Goal: Task Accomplishment & Management: Use online tool/utility

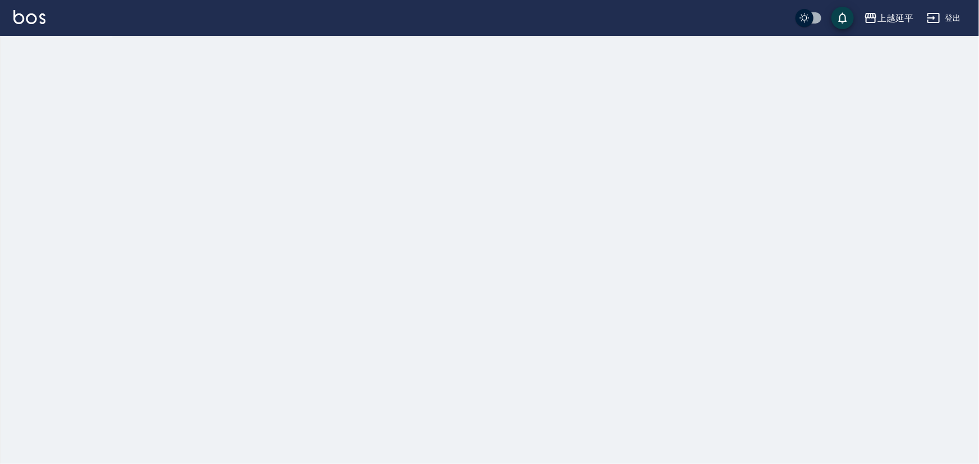
checkbox input "true"
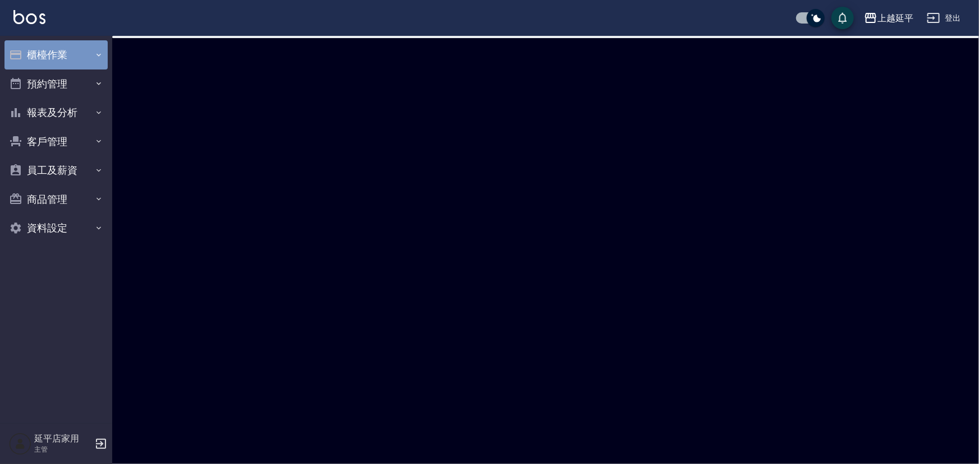
click at [55, 48] on button "櫃檯作業" at bounding box center [55, 54] width 103 height 29
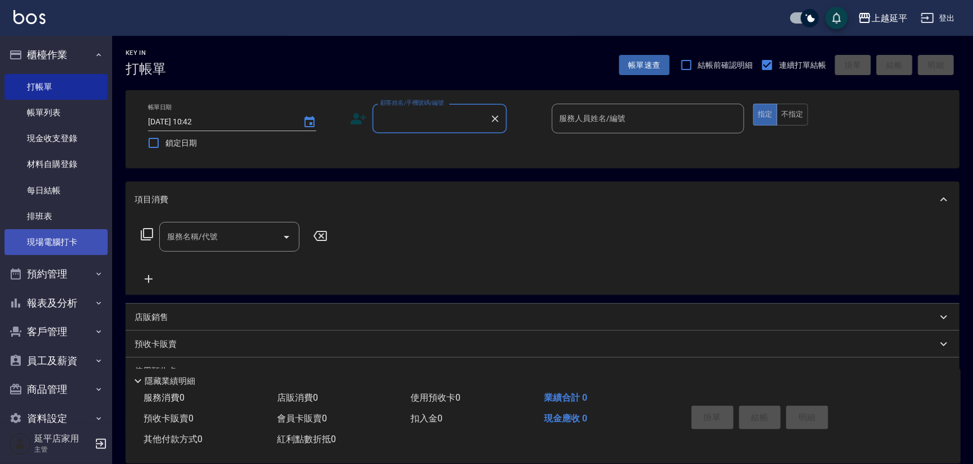
click at [60, 237] on link "現場電腦打卡" at bounding box center [55, 242] width 103 height 26
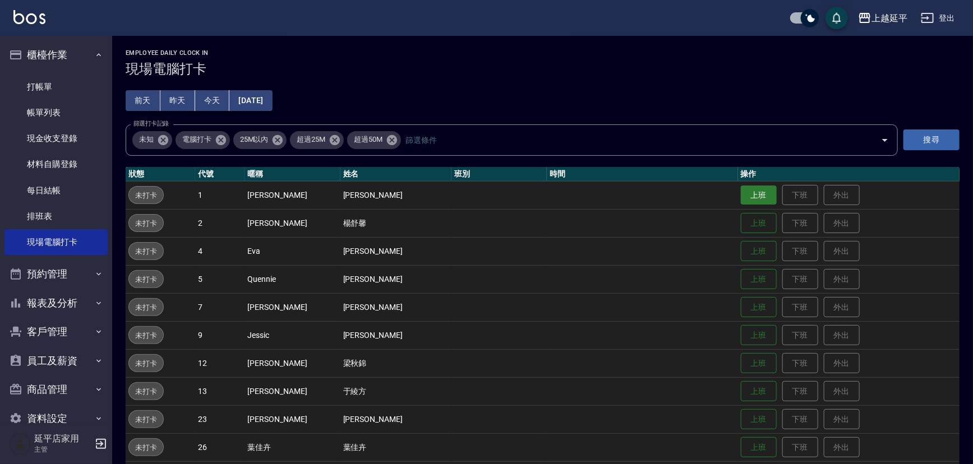
click at [749, 191] on button "上班" at bounding box center [759, 196] width 36 height 20
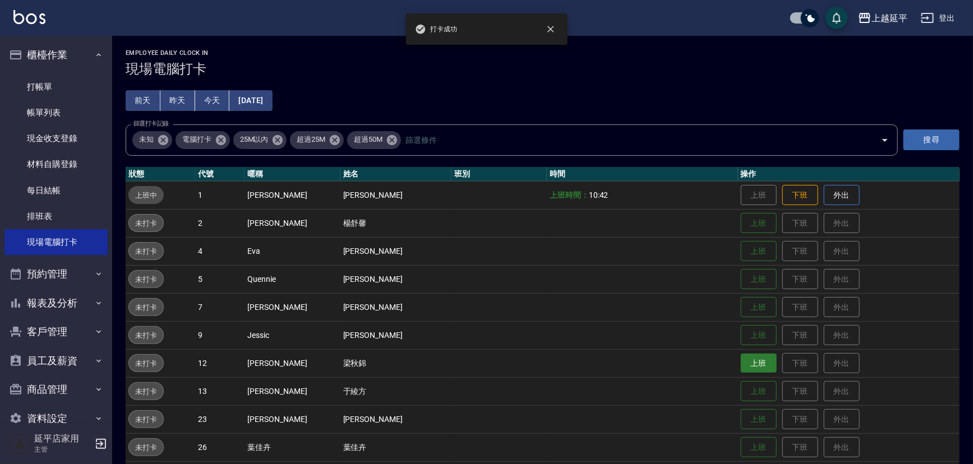
click at [749, 361] on button "上班" at bounding box center [759, 364] width 36 height 20
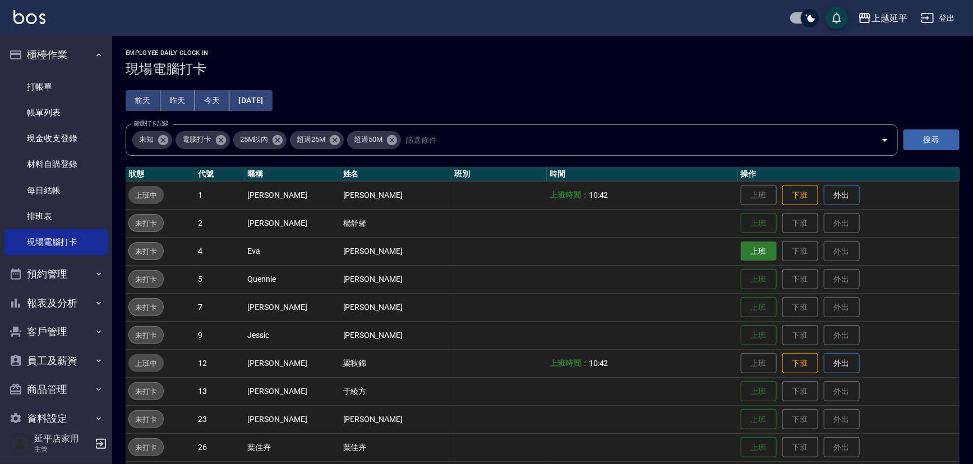
click at [742, 247] on button "上班" at bounding box center [759, 252] width 36 height 20
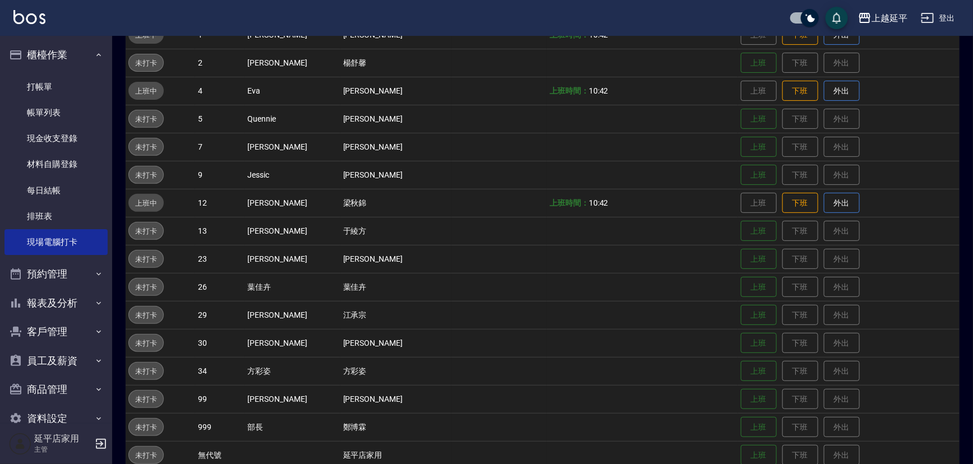
scroll to position [179, 0]
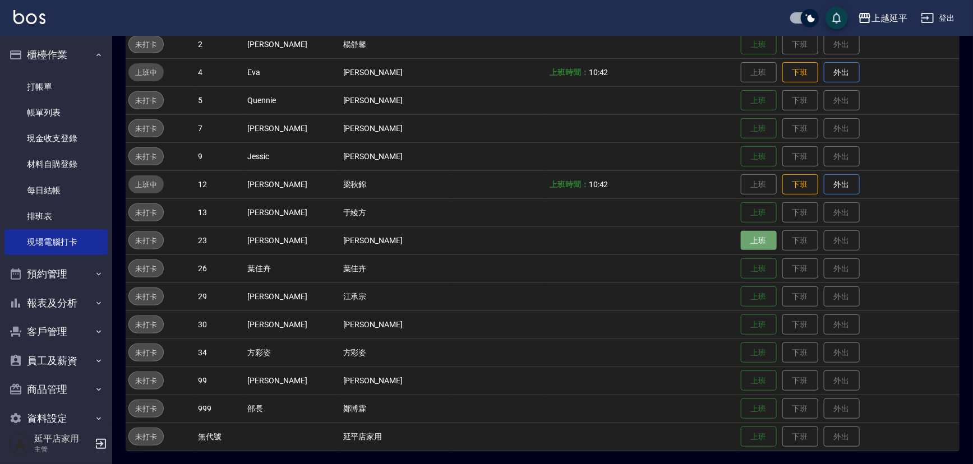
click at [750, 241] on button "上班" at bounding box center [759, 241] width 36 height 20
click at [961, 125] on div "Employee Daily Clock In 現場電腦打卡 [DATE] [DATE] [DATE] [DATE] 篩選打卡記錄 未知 電腦打卡 25M以內…" at bounding box center [542, 161] width 861 height 608
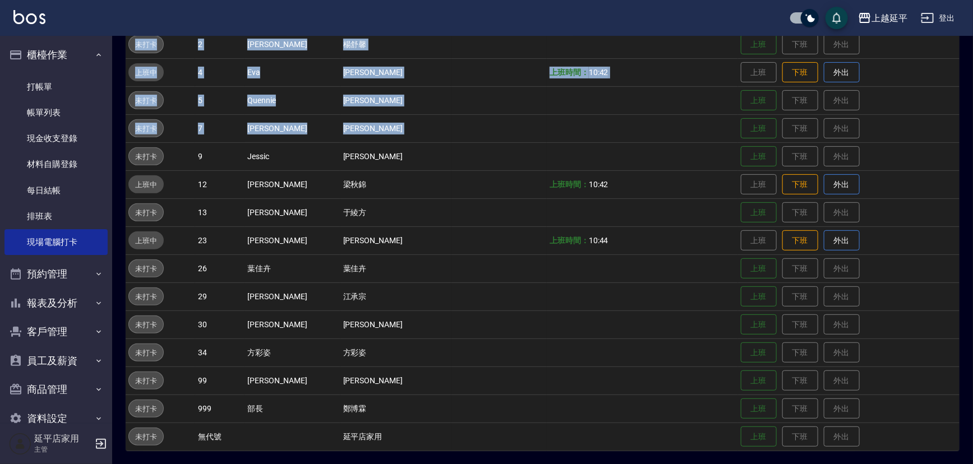
click at [668, 244] on td "上班時間： 10:44" at bounding box center [642, 241] width 191 height 28
drag, startPoint x: 669, startPoint y: 212, endPoint x: 674, endPoint y: 206, distance: 7.5
click at [670, 210] on td at bounding box center [642, 213] width 191 height 28
click at [742, 99] on button "上班" at bounding box center [759, 101] width 36 height 20
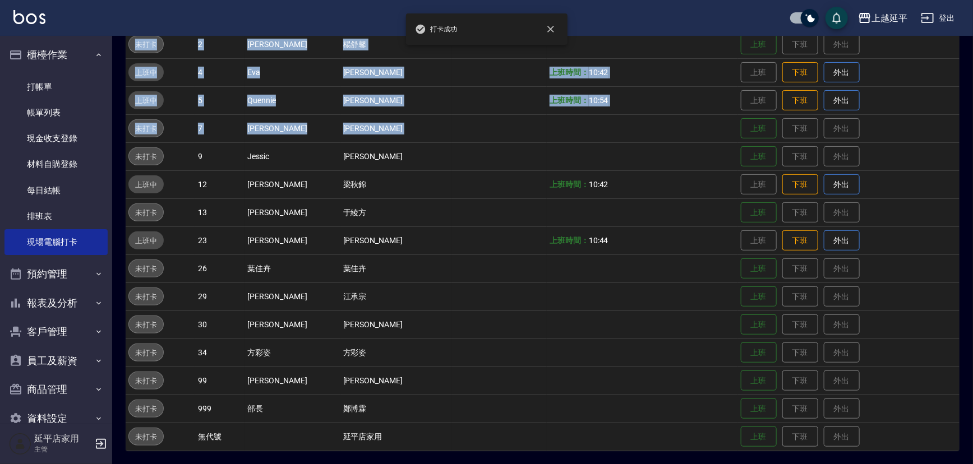
click at [668, 311] on td at bounding box center [642, 325] width 191 height 28
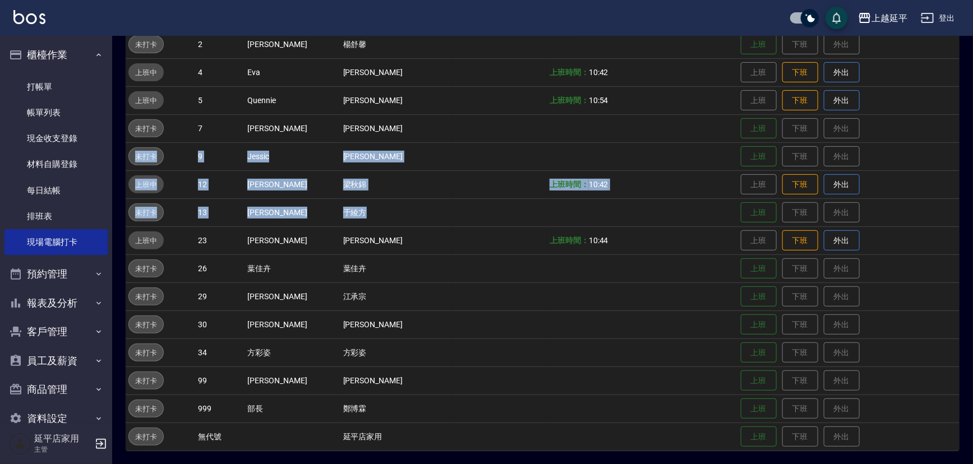
drag, startPoint x: 693, startPoint y: 202, endPoint x: 700, endPoint y: 209, distance: 9.5
click at [695, 216] on tbody "上班中 1 [PERSON_NAME] [PERSON_NAME] 上班時間： 10:42 上班 下班 外出 未打卡 2 [PERSON_NAME] [PER…" at bounding box center [543, 226] width 834 height 449
click at [700, 210] on td at bounding box center [642, 213] width 191 height 28
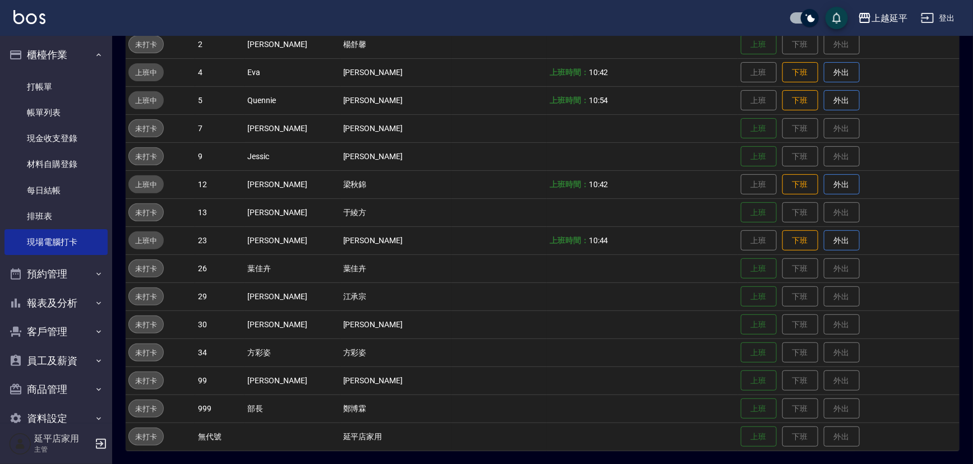
click at [702, 197] on td "上班時間： 10:42" at bounding box center [642, 184] width 191 height 28
drag, startPoint x: 481, startPoint y: 262, endPoint x: 484, endPoint y: 280, distance: 18.8
click at [483, 273] on td at bounding box center [498, 269] width 95 height 28
drag, startPoint x: 484, startPoint y: 280, endPoint x: 488, endPoint y: 290, distance: 10.3
click at [488, 290] on tbody "上班中 1 [PERSON_NAME] [PERSON_NAME] 上班時間： 10:42 上班 下班 外出 未打卡 2 [PERSON_NAME] [PER…" at bounding box center [543, 226] width 834 height 449
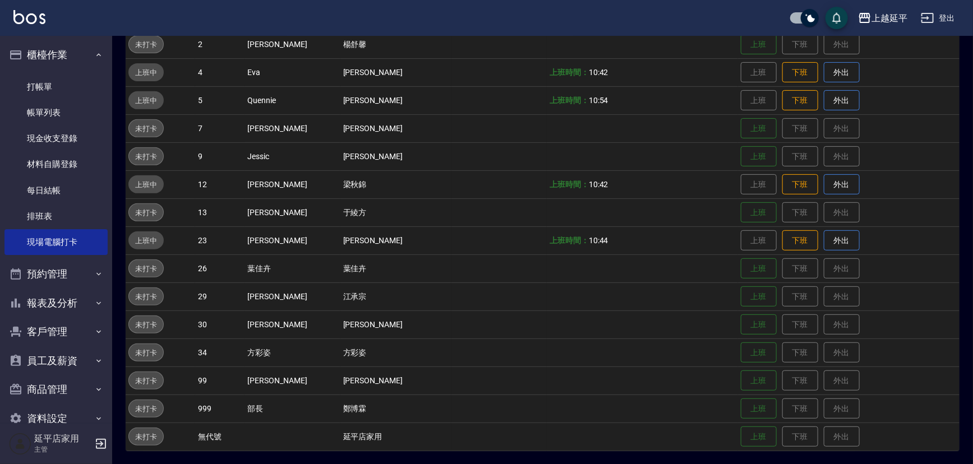
click at [551, 285] on td at bounding box center [642, 297] width 191 height 28
click at [752, 297] on button "上班" at bounding box center [759, 297] width 36 height 20
